Goal: Task Accomplishment & Management: Complete application form

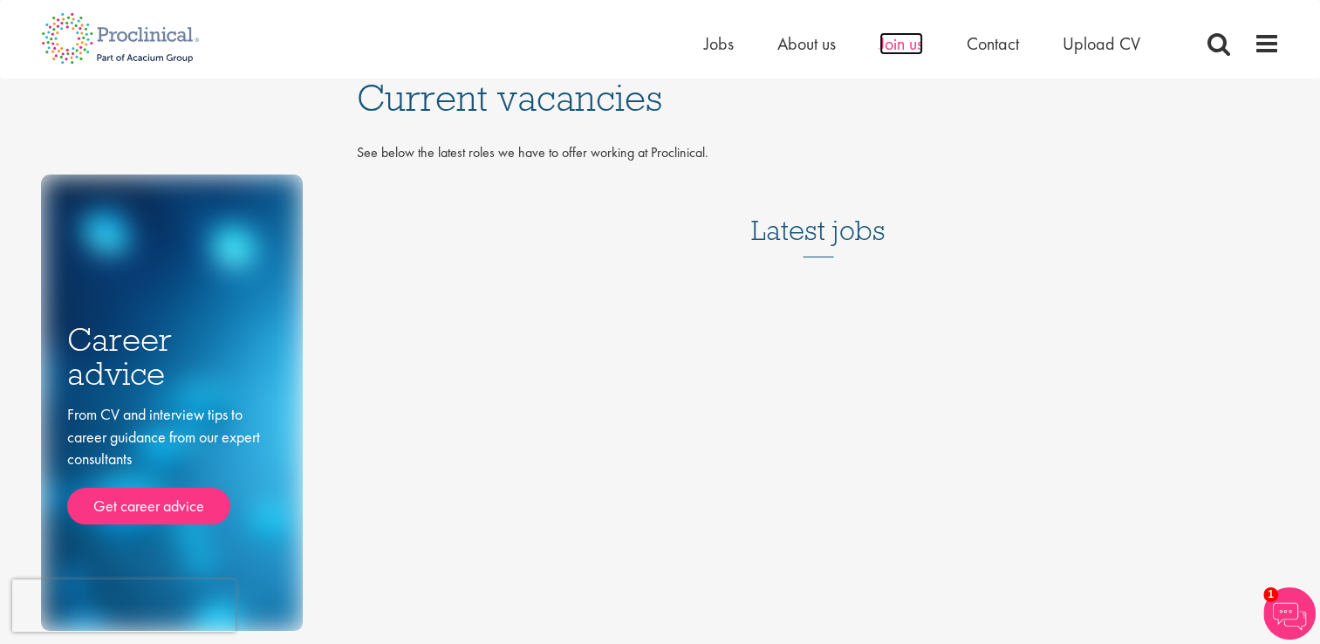
click at [901, 42] on span "Join us" at bounding box center [901, 43] width 44 height 23
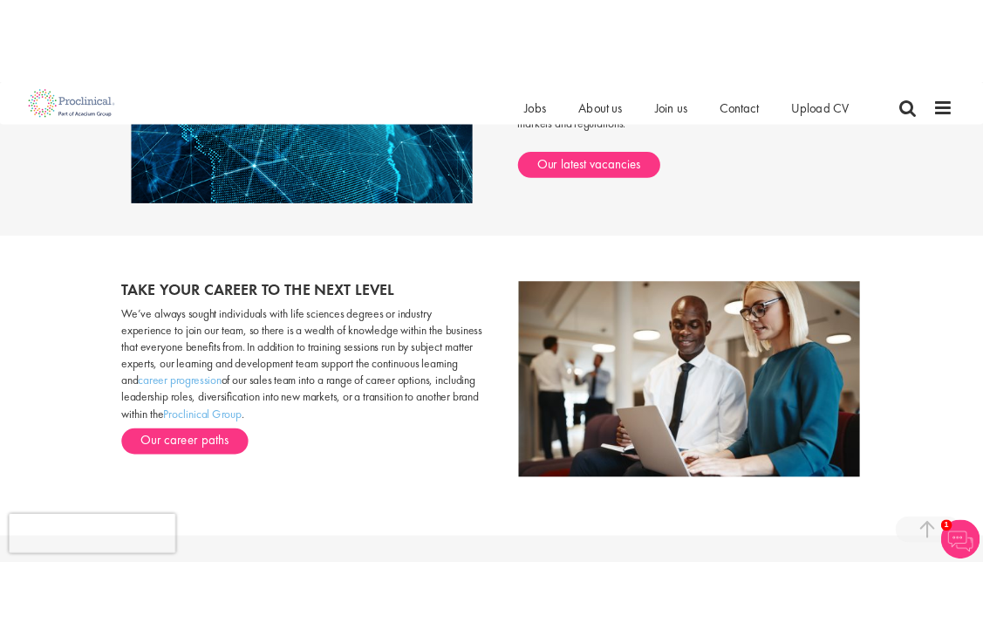
scroll to position [1657, 0]
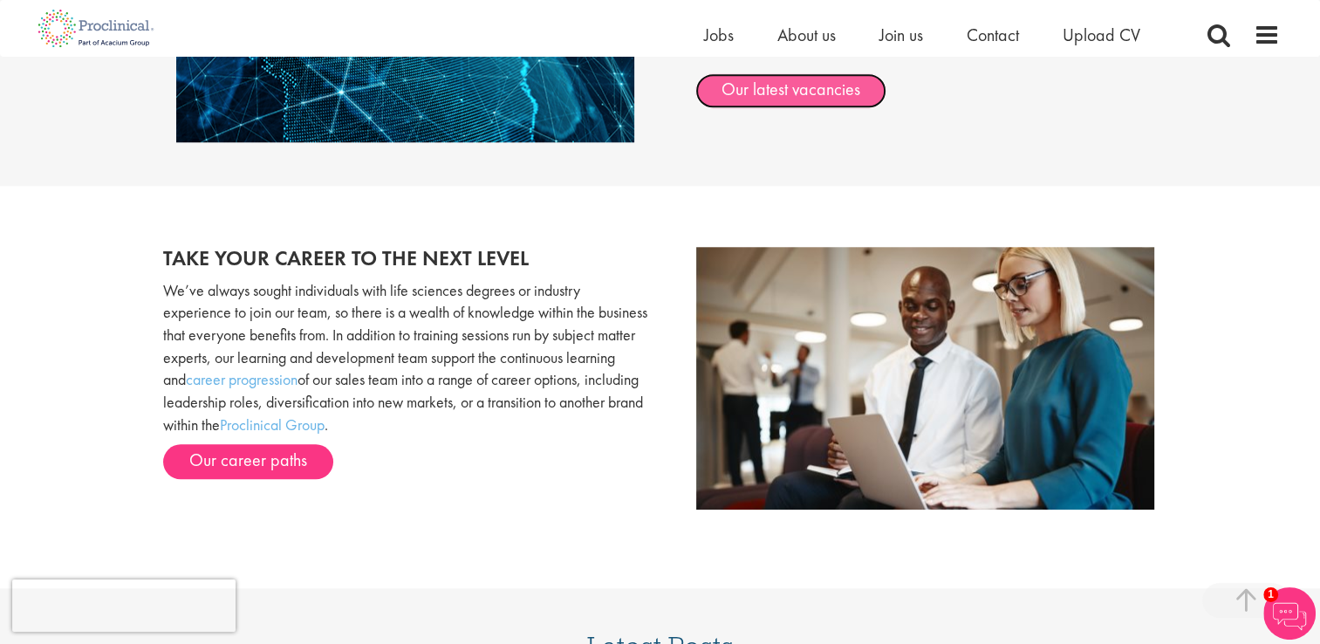
click at [826, 92] on link "Our latest vacancies" at bounding box center [790, 90] width 191 height 35
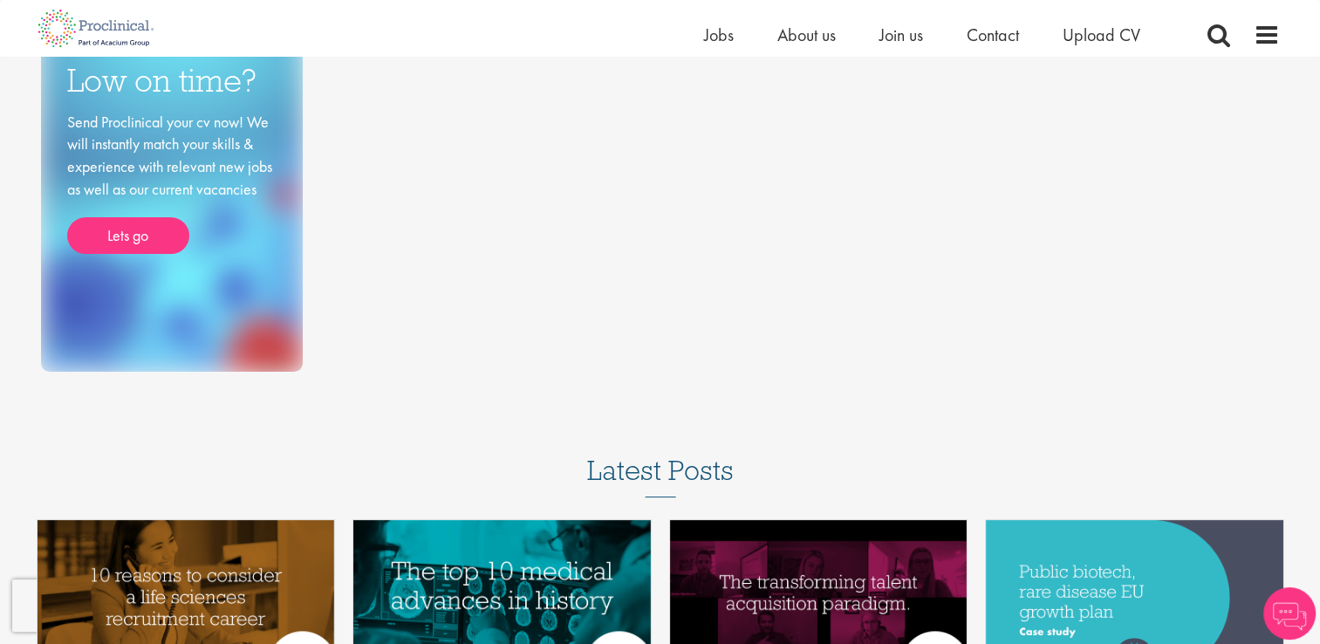
scroll to position [87, 0]
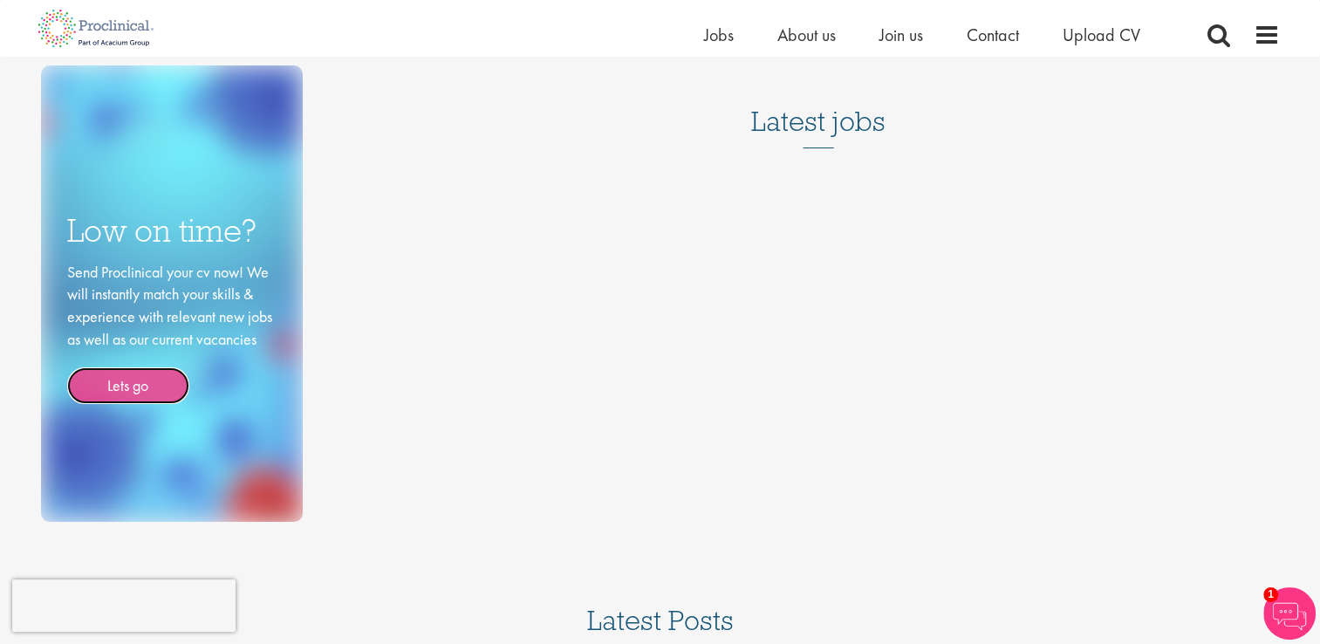
drag, startPoint x: 127, startPoint y: 385, endPoint x: 160, endPoint y: 383, distance: 33.2
click at [127, 385] on link "Lets go" at bounding box center [128, 385] width 122 height 37
